Goal: Transaction & Acquisition: Purchase product/service

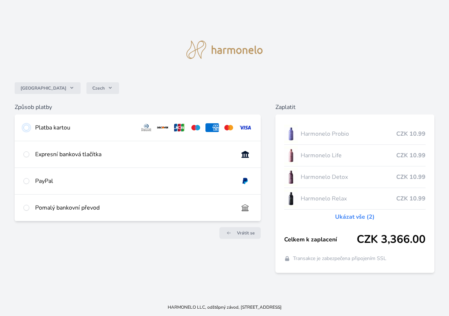
click at [25, 128] on input "radio" at bounding box center [26, 128] width 6 height 6
radio input "true"
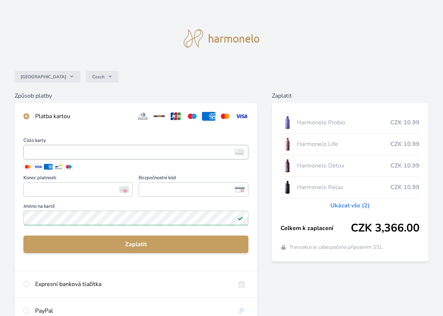
click at [26, 153] on span "<p>Your browser does not support iframes.</p>" at bounding box center [135, 152] width 225 height 15
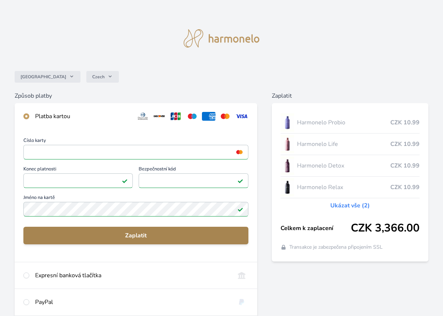
click at [132, 235] on span "Zaplatit" at bounding box center [135, 235] width 213 height 9
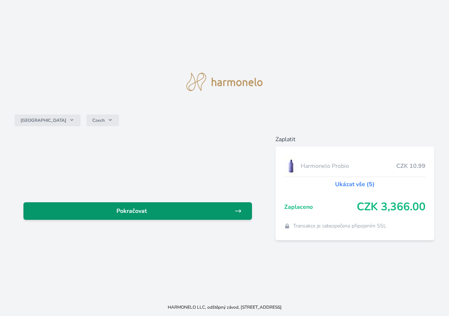
click at [130, 209] on span "Pokračovat" at bounding box center [131, 211] width 205 height 9
